Goal: Information Seeking & Learning: Learn about a topic

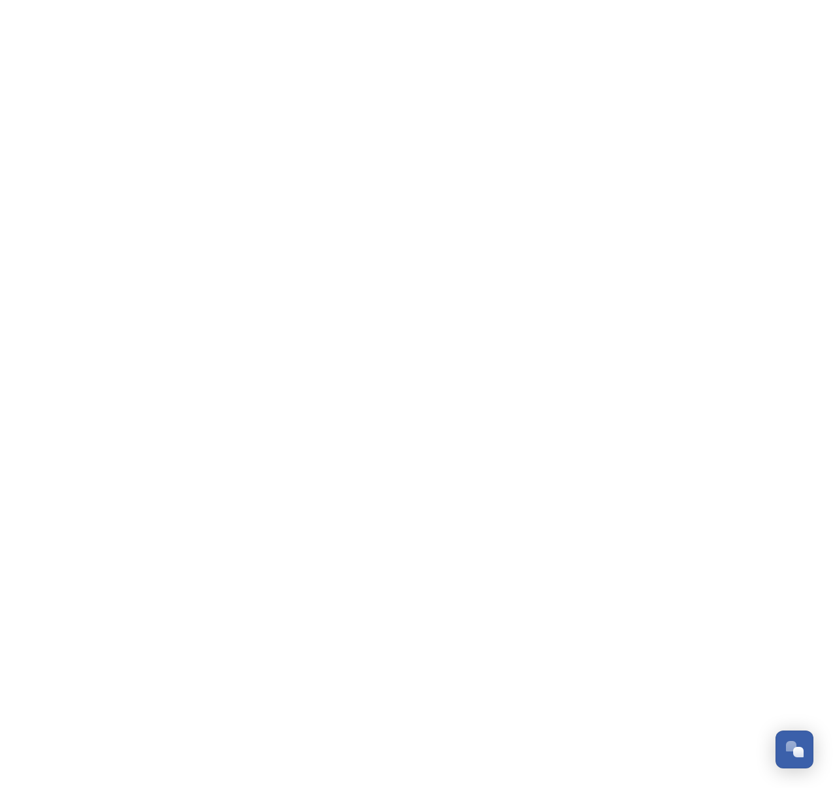
scroll to position [210, 0]
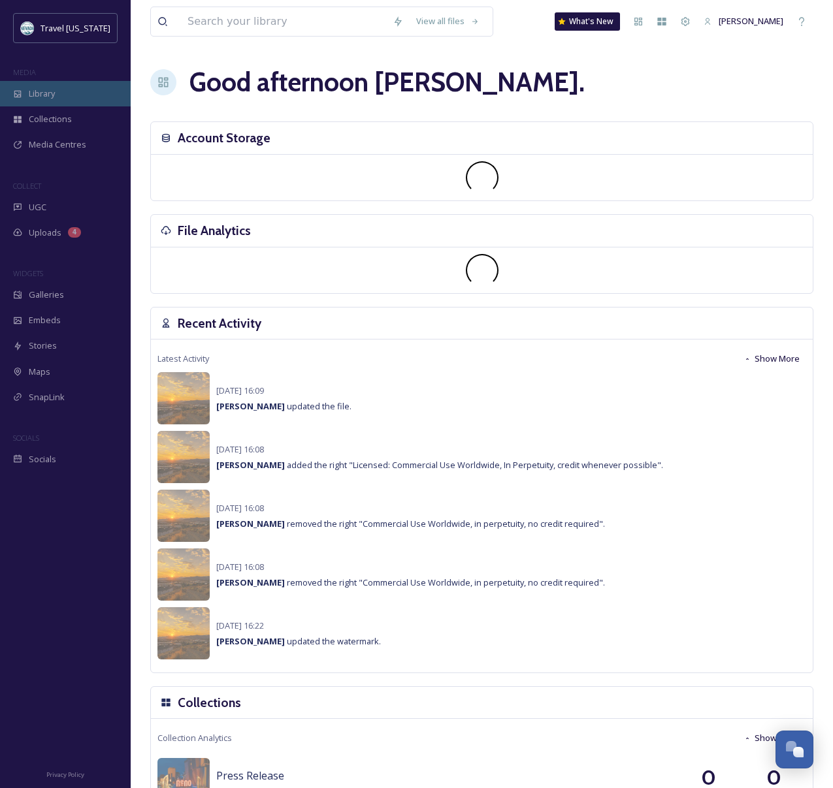
click at [61, 94] on div "Library" at bounding box center [65, 93] width 131 height 25
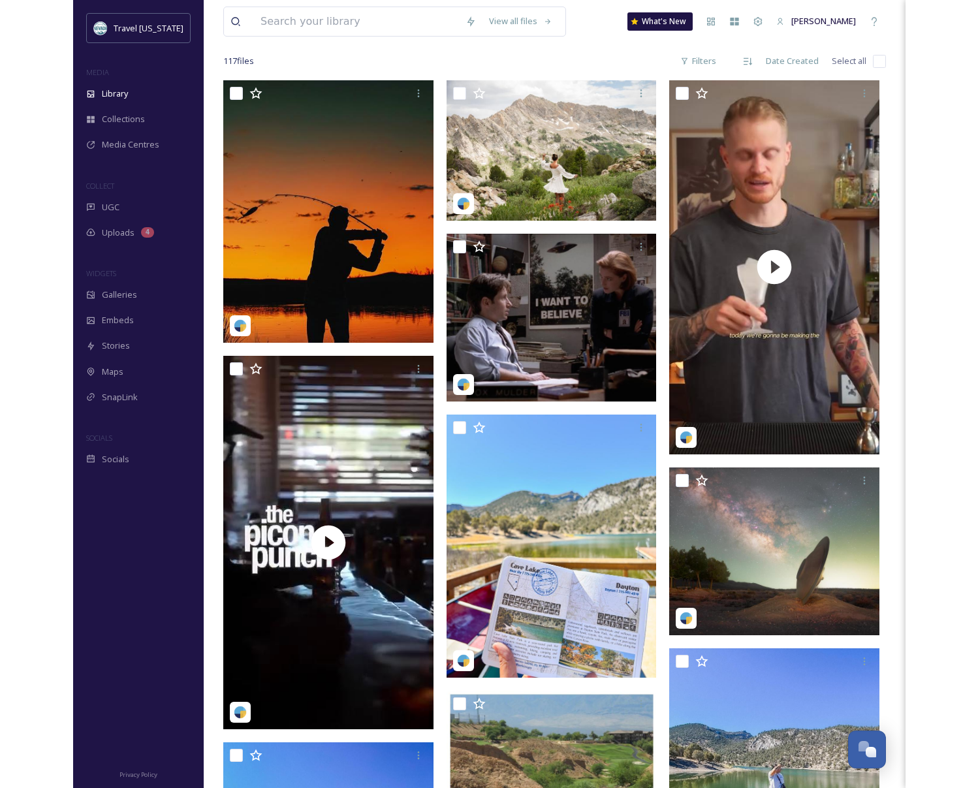
scroll to position [247, 0]
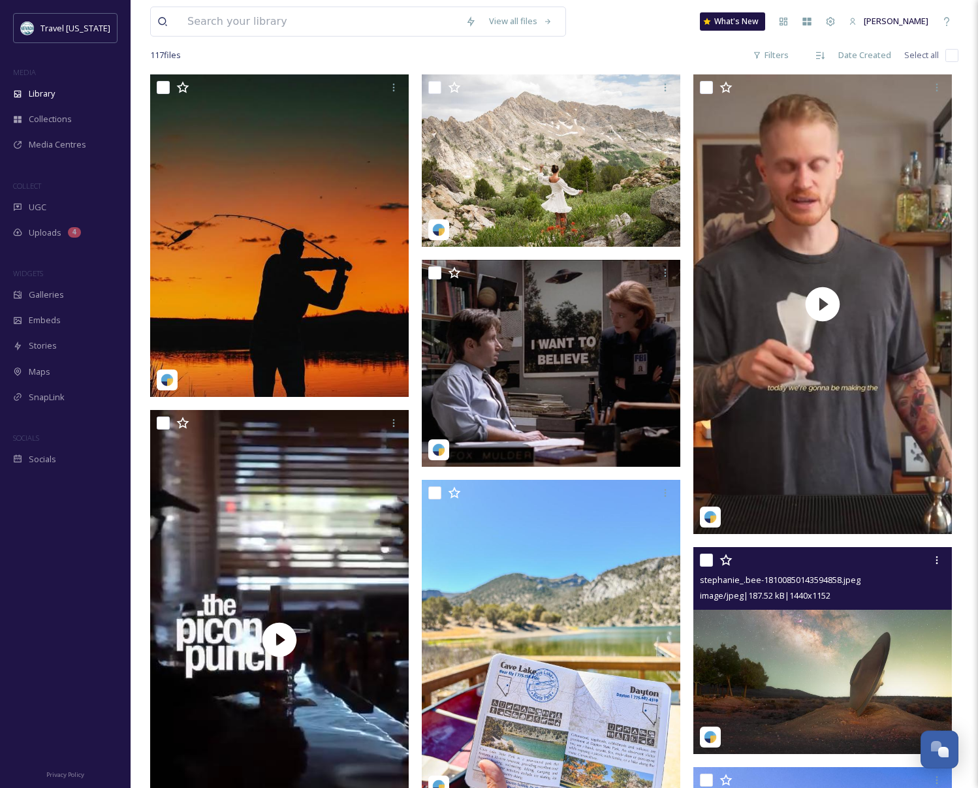
click at [816, 618] on img at bounding box center [823, 650] width 259 height 207
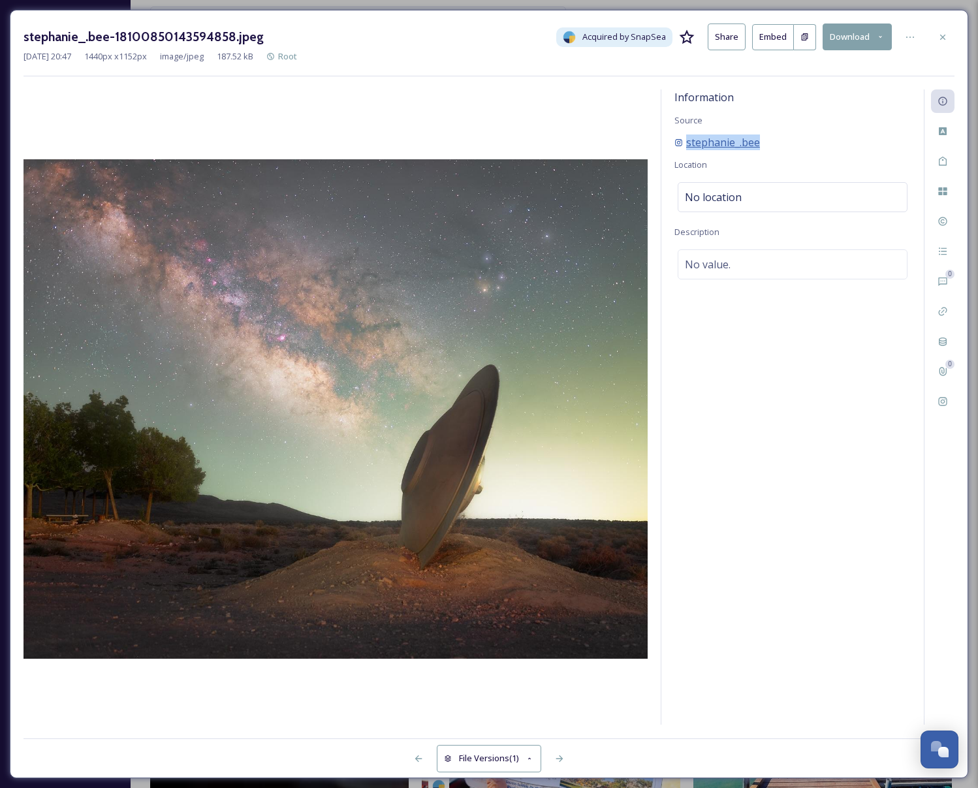
drag, startPoint x: 795, startPoint y: 141, endPoint x: 677, endPoint y: 138, distance: 117.6
click at [677, 138] on div "stephanie_.bee" at bounding box center [793, 143] width 236 height 16
copy span "stephanie_.bee"
click at [724, 142] on span "stephanie_.bee" at bounding box center [723, 143] width 74 height 16
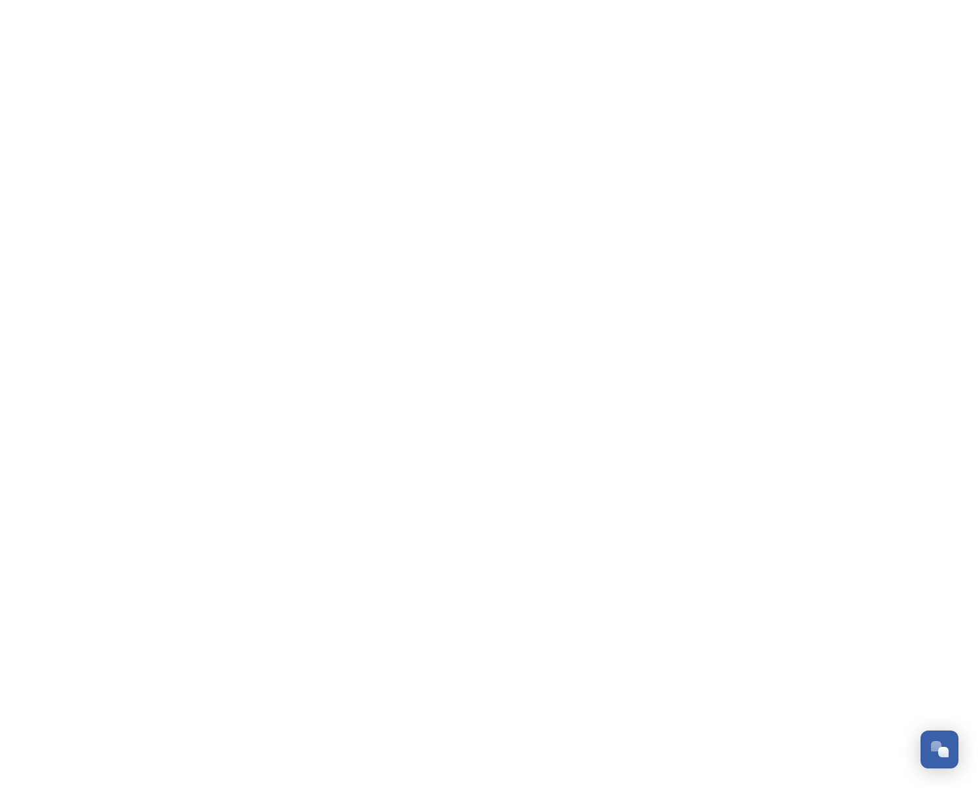
scroll to position [210, 0]
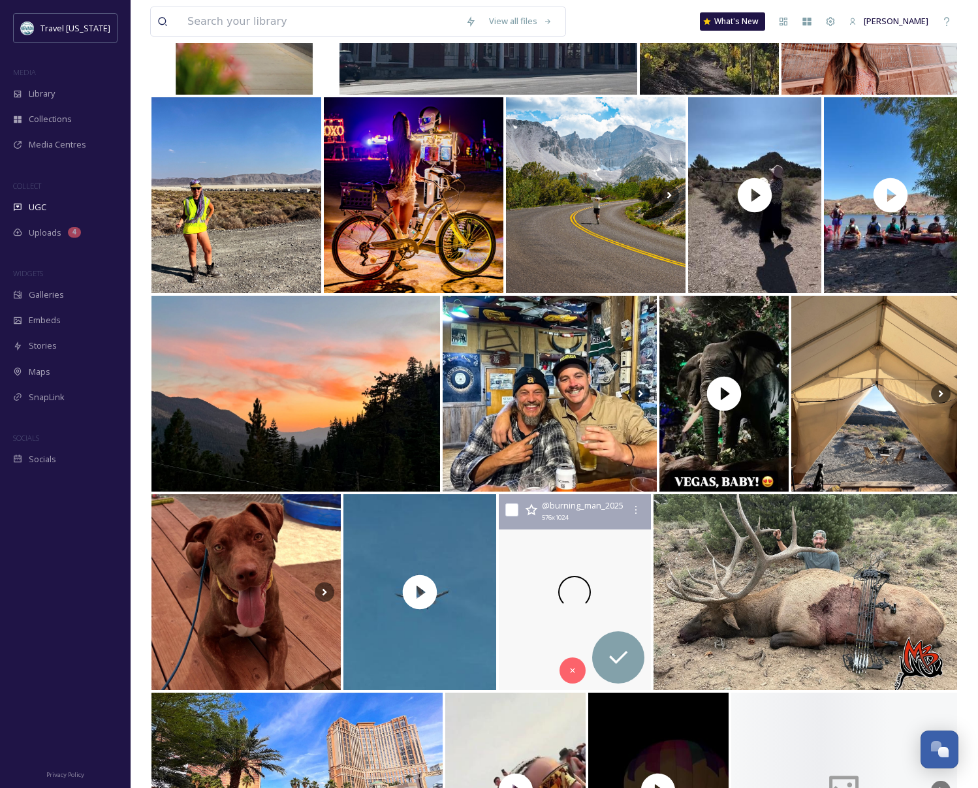
scroll to position [3680, 0]
